Goal: Transaction & Acquisition: Book appointment/travel/reservation

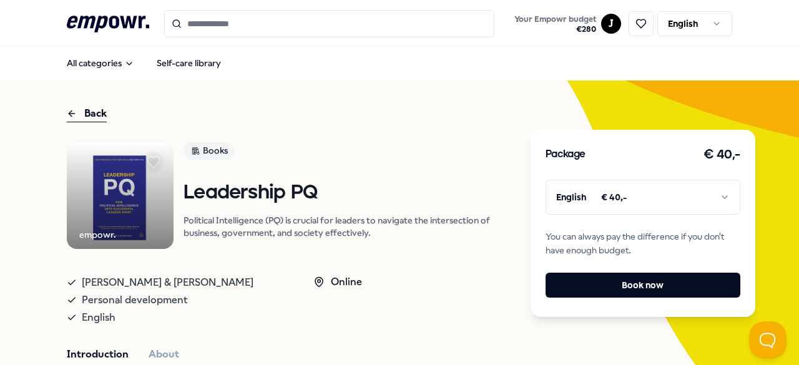
scroll to position [405, 0]
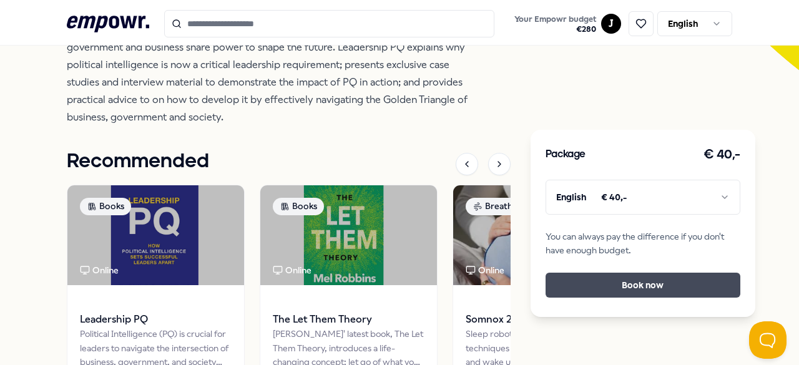
click at [659, 281] on button "Book now" at bounding box center [643, 285] width 195 height 25
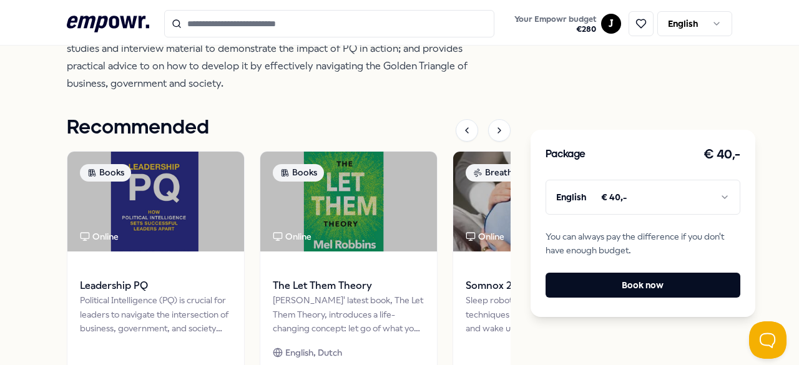
scroll to position [467, 0]
